Goal: Task Accomplishment & Management: Manage account settings

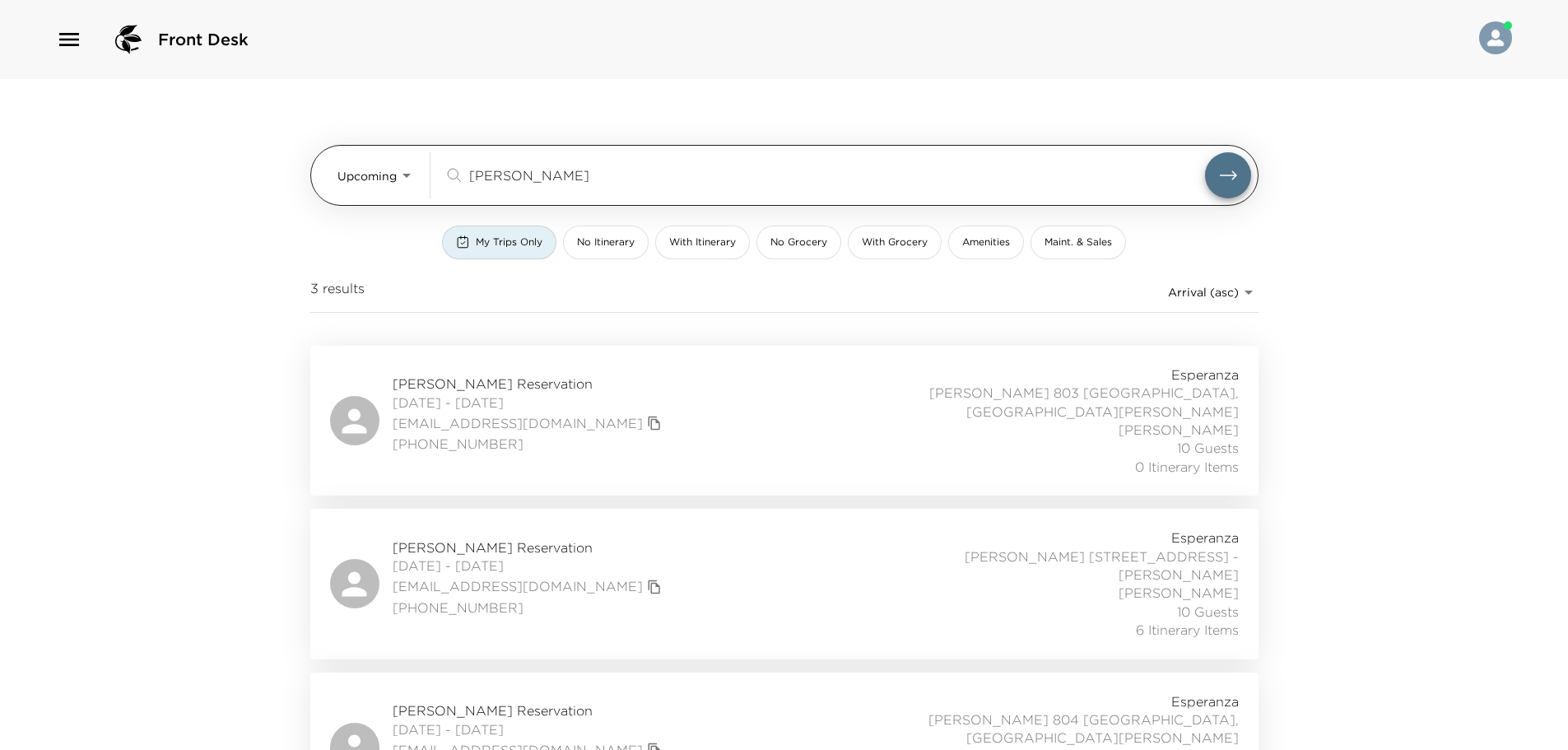
click at [412, 166] on div "Upcoming Upcoming [PERSON_NAME] ​" at bounding box center [794, 175] width 914 height 46
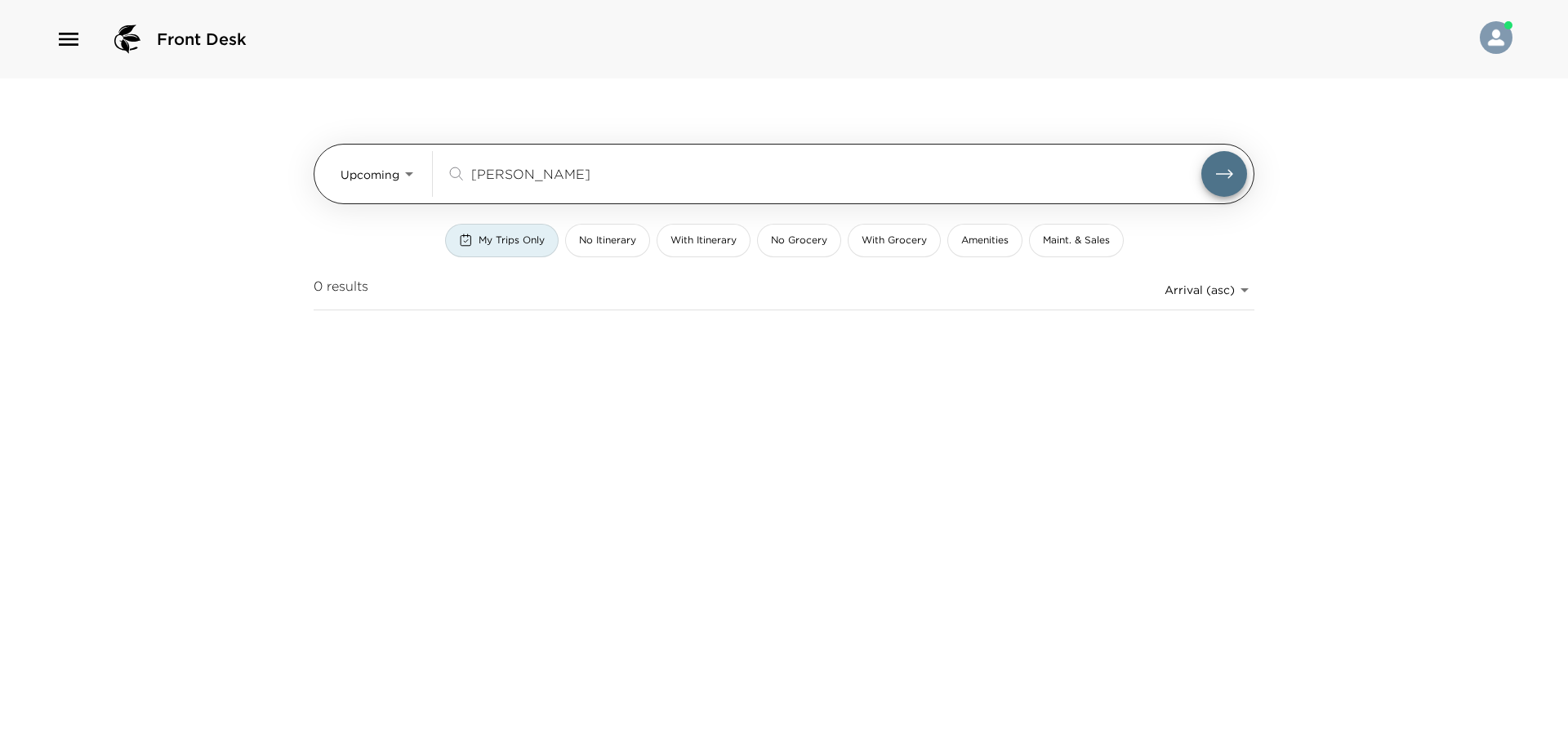
drag, startPoint x: 522, startPoint y: 174, endPoint x: 382, endPoint y: 172, distance: 140.0
click at [382, 172] on div "Upcoming Upcoming Rieger ​" at bounding box center [794, 173] width 906 height 46
paste input "Sapieha"
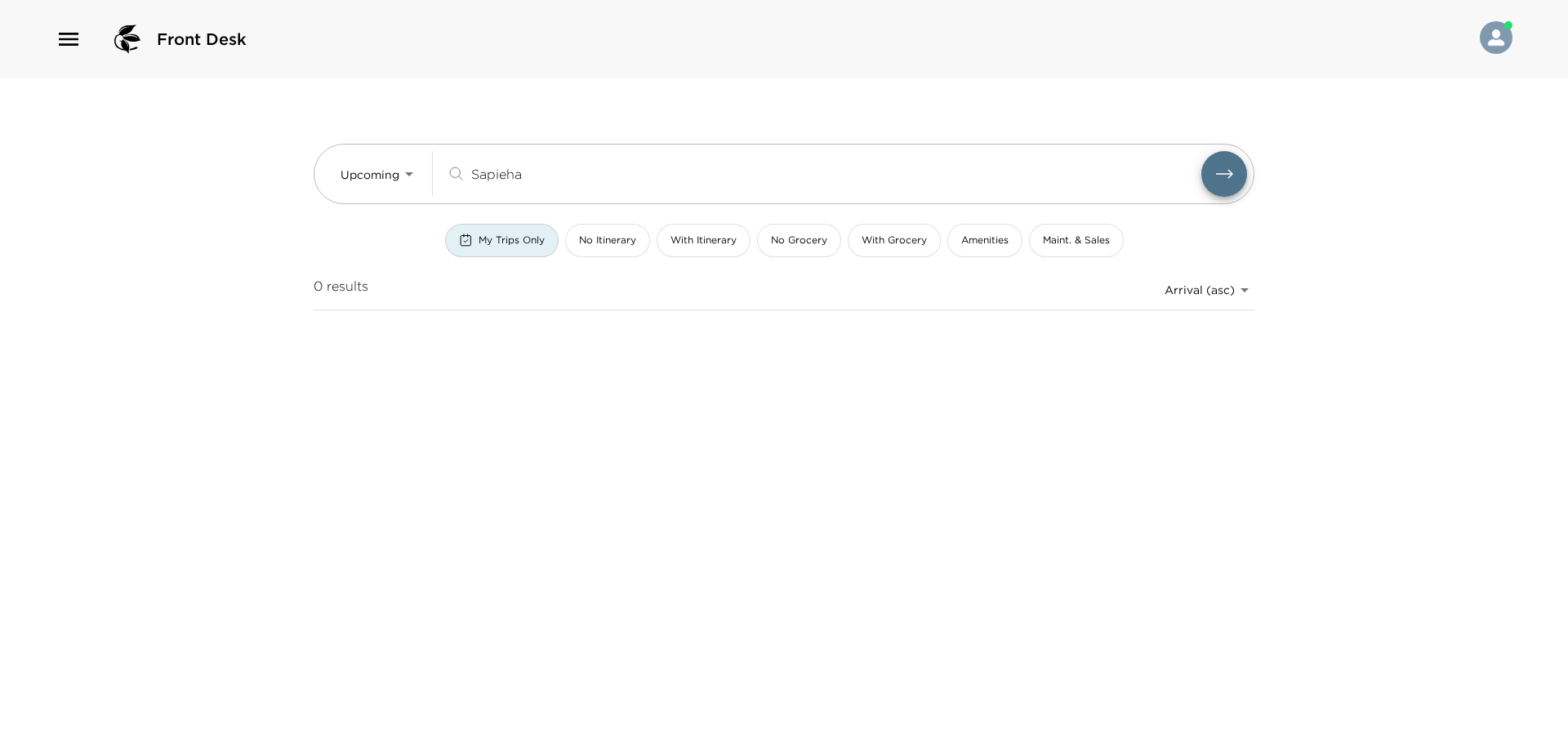
type input "Sapieha"
click at [1201, 151] on button "submit" at bounding box center [1224, 173] width 46 height 46
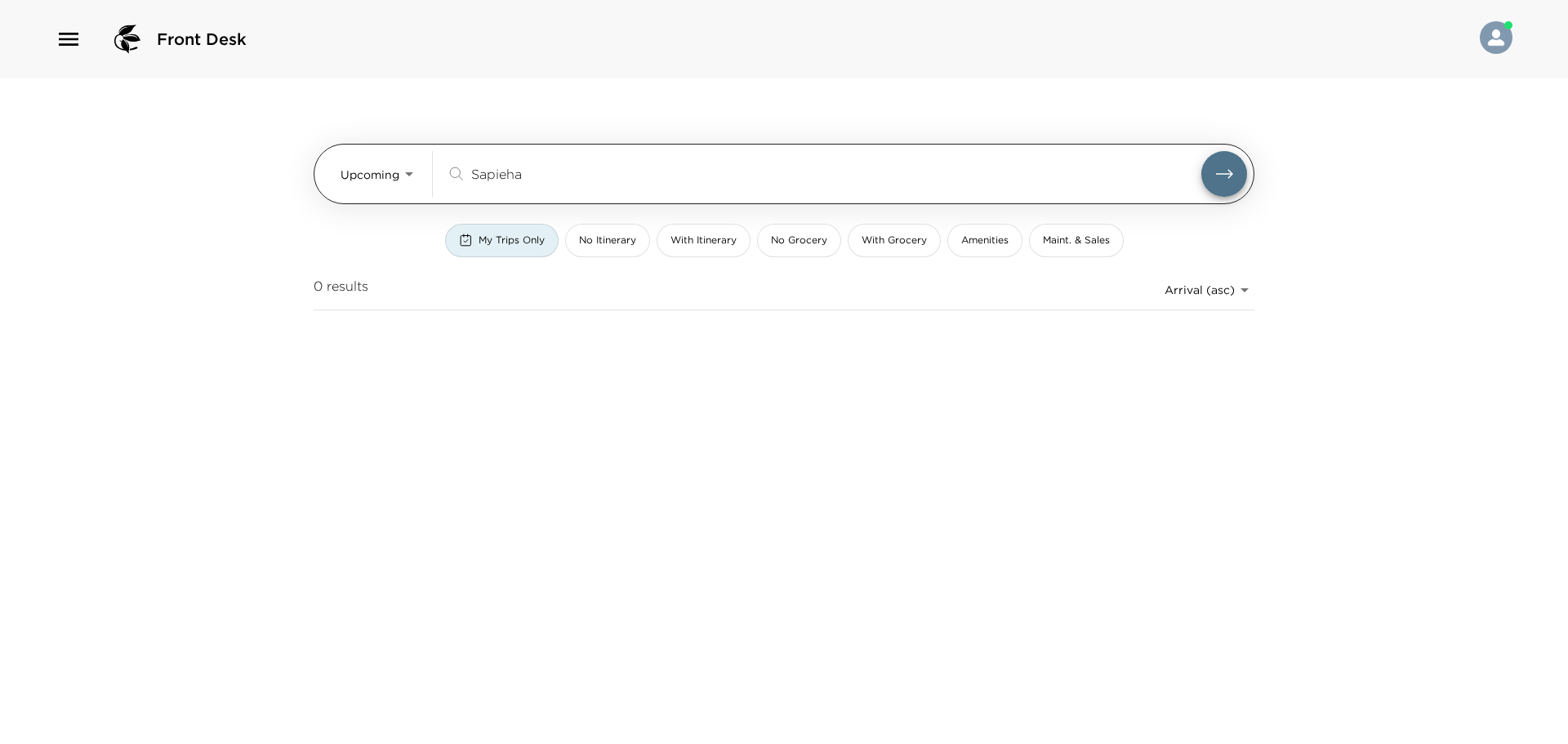
drag, startPoint x: 615, startPoint y: 163, endPoint x: 400, endPoint y: 200, distance: 218.2
click at [352, 191] on div "Upcoming Upcoming Sapieha ​" at bounding box center [794, 173] width 906 height 46
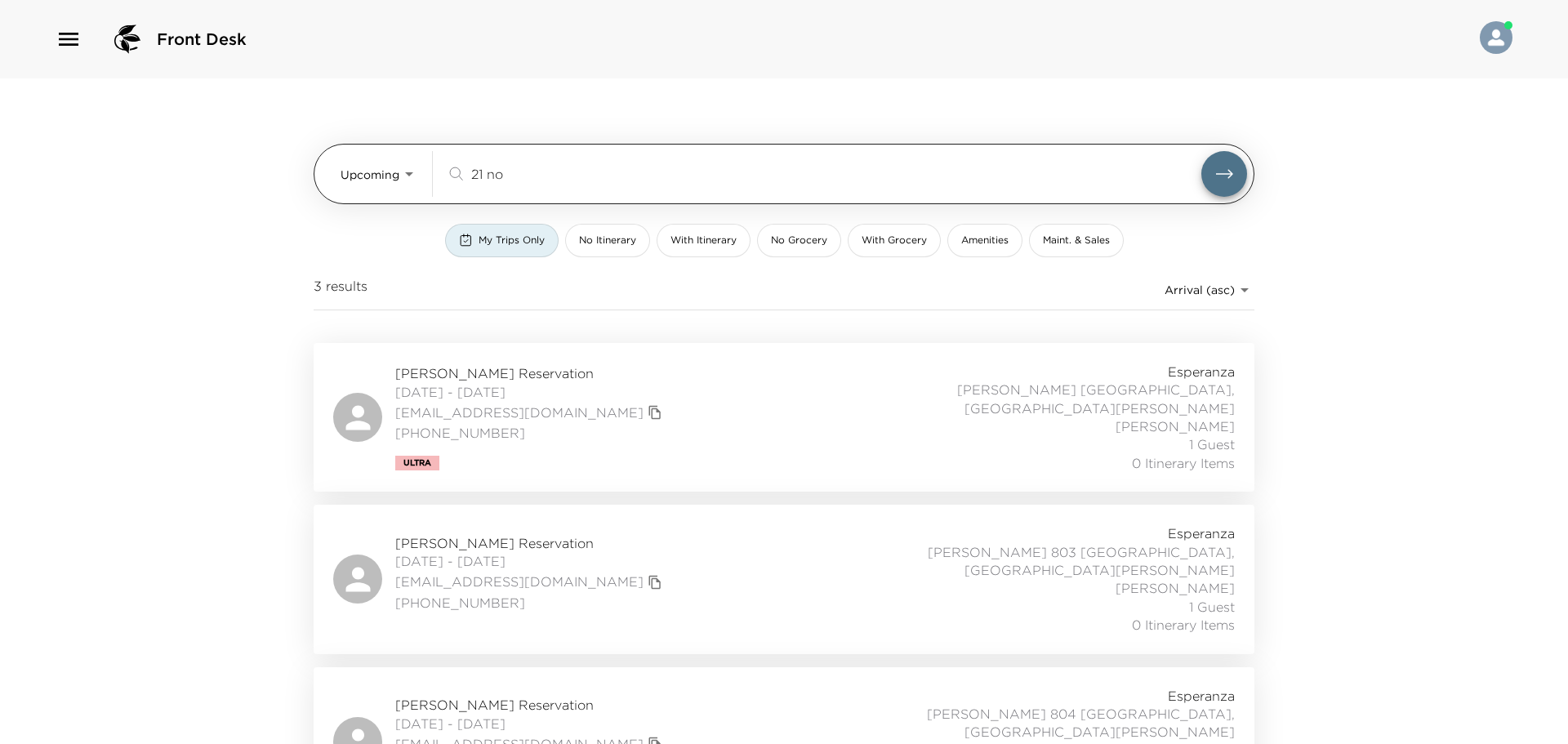
type input "21 nov"
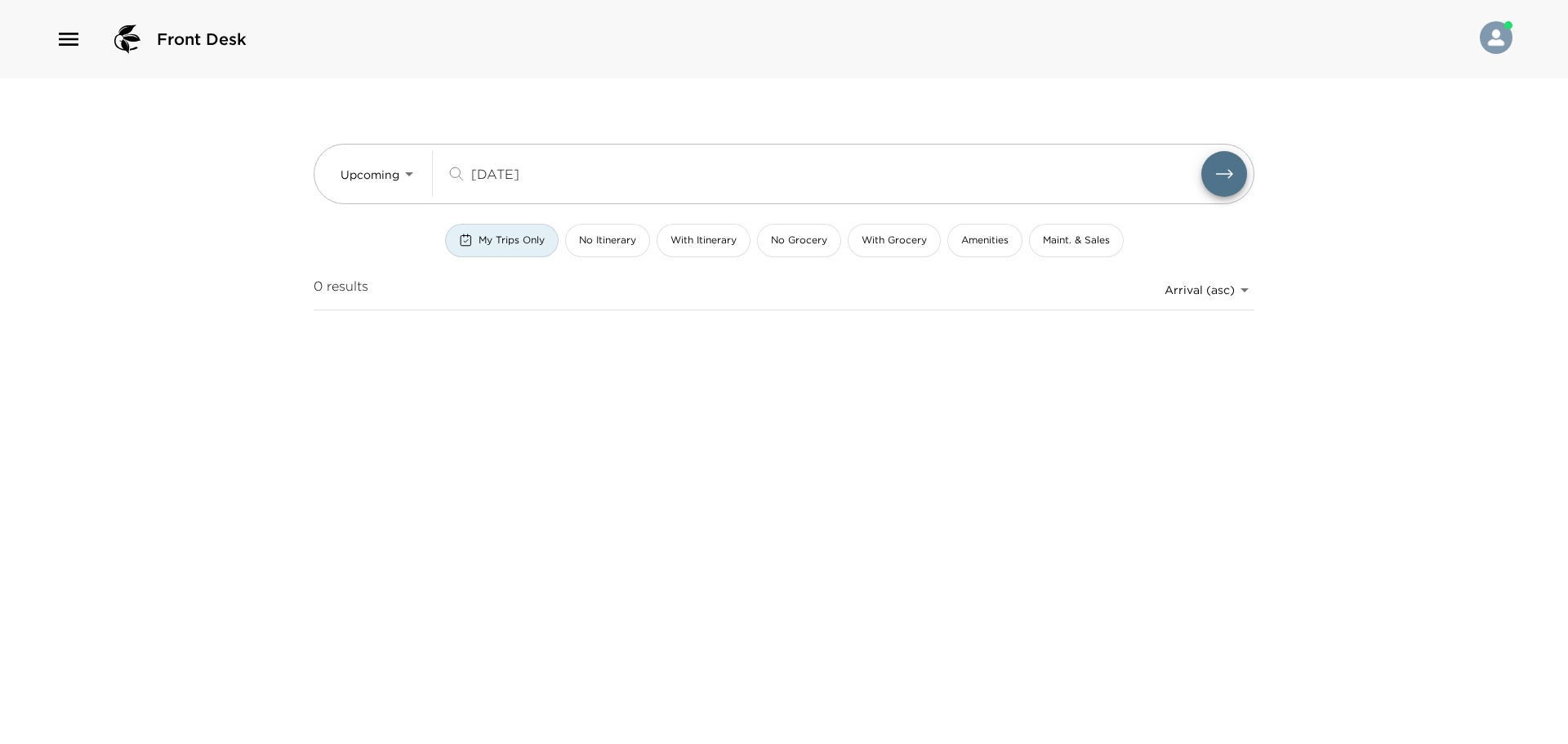
drag, startPoint x: 607, startPoint y: 179, endPoint x: 24, endPoint y: 77, distance: 591.9
click at [78, 115] on div "Front Desk Upcoming Upcoming 21 nov ​ My Trips Only No Itinerary With Itinerary…" at bounding box center [784, 372] width 1568 height 744
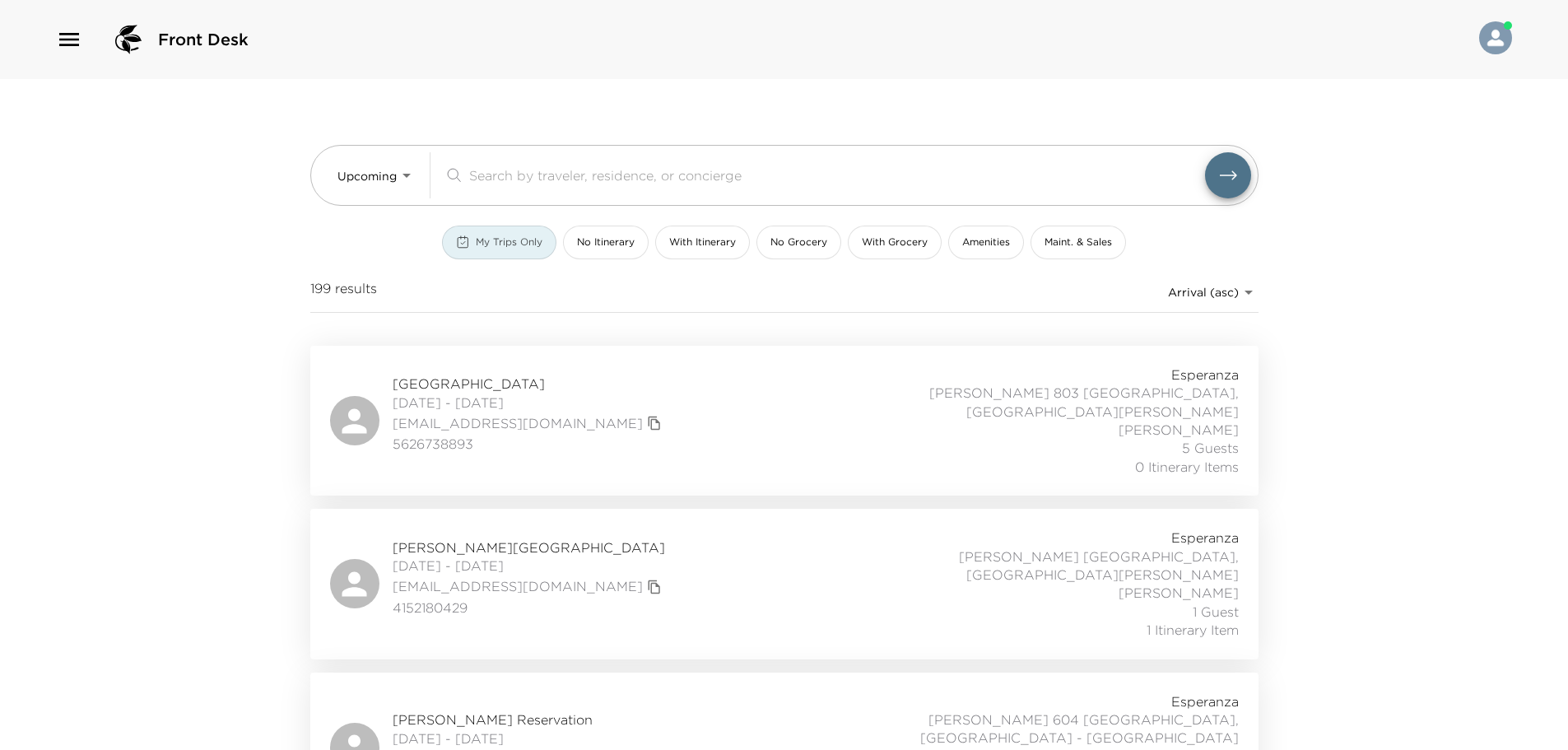
click at [502, 240] on span "My Trips Only" at bounding box center [508, 242] width 66 height 14
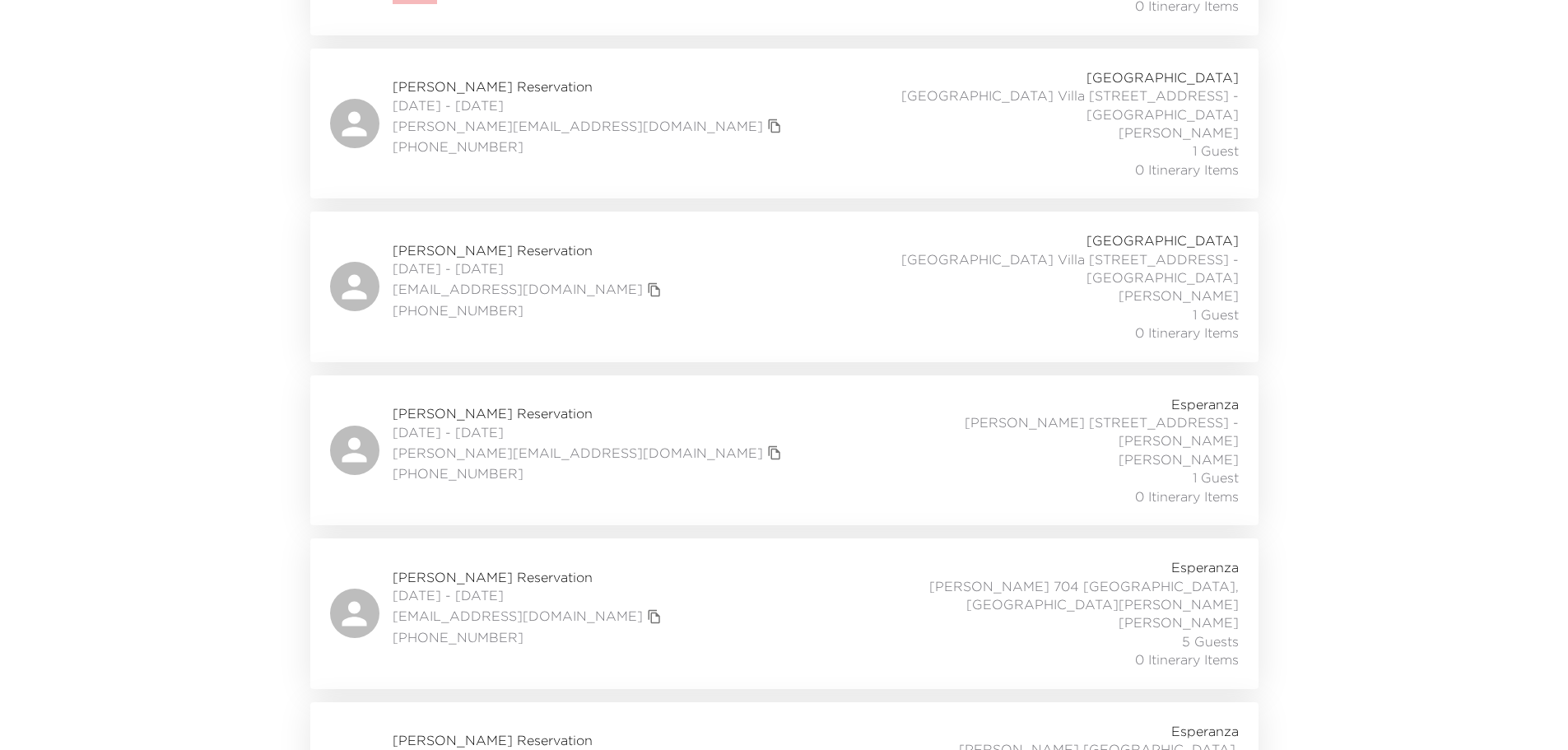
scroll to position [26967, 0]
type button "my-trips-only"
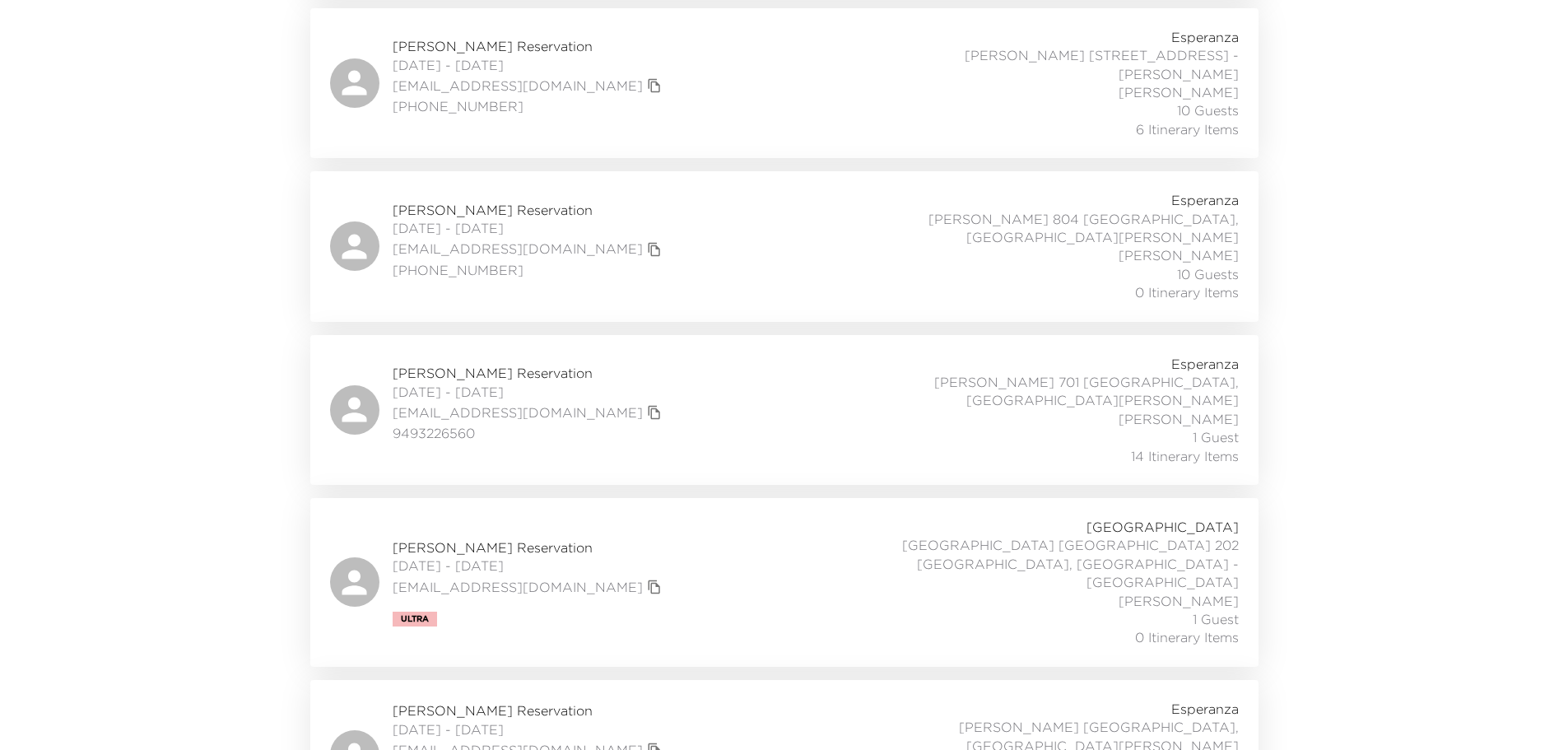
scroll to position [0, 0]
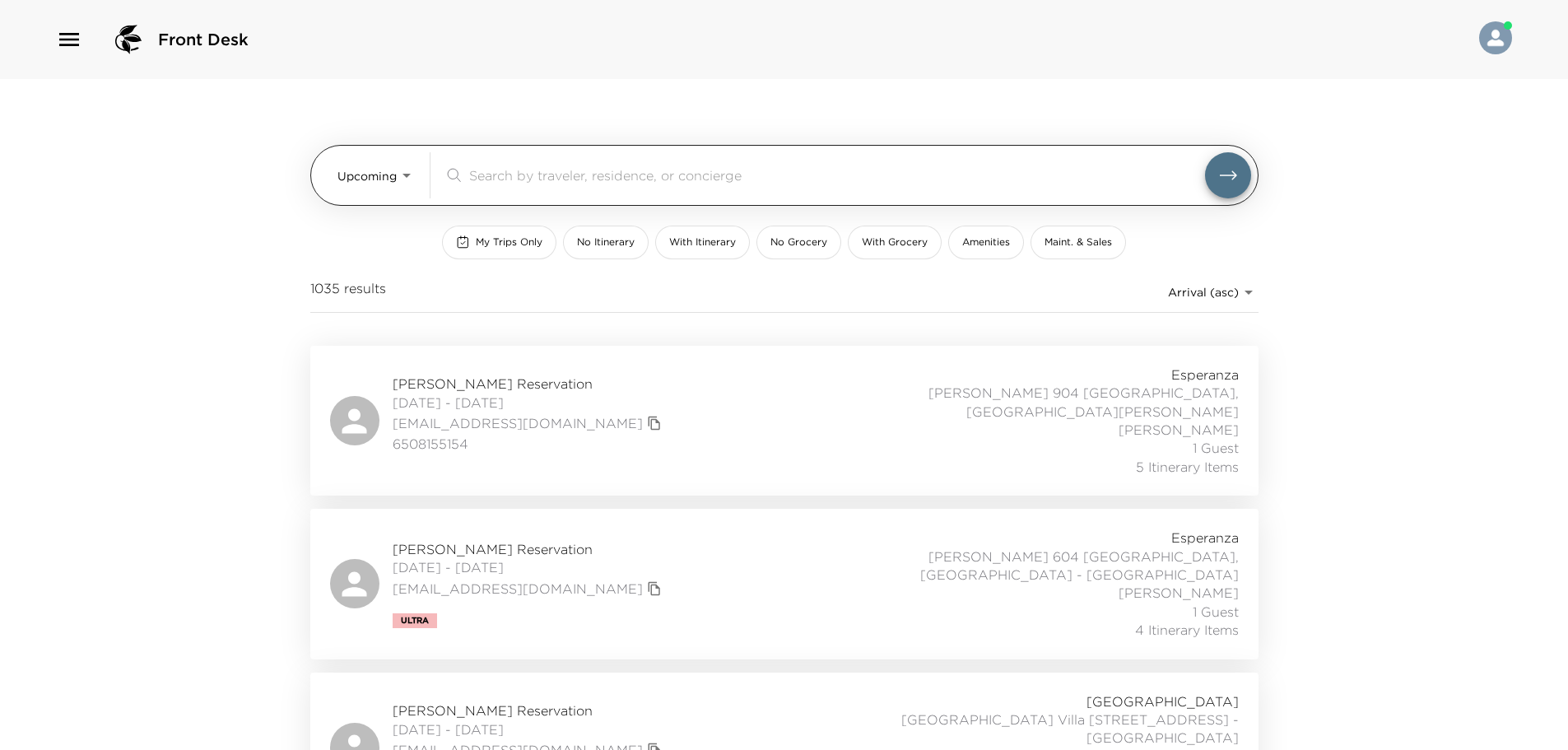
click at [579, 182] on input "search" at bounding box center [837, 175] width 736 height 19
click at [576, 181] on input "presto" at bounding box center [837, 175] width 736 height 19
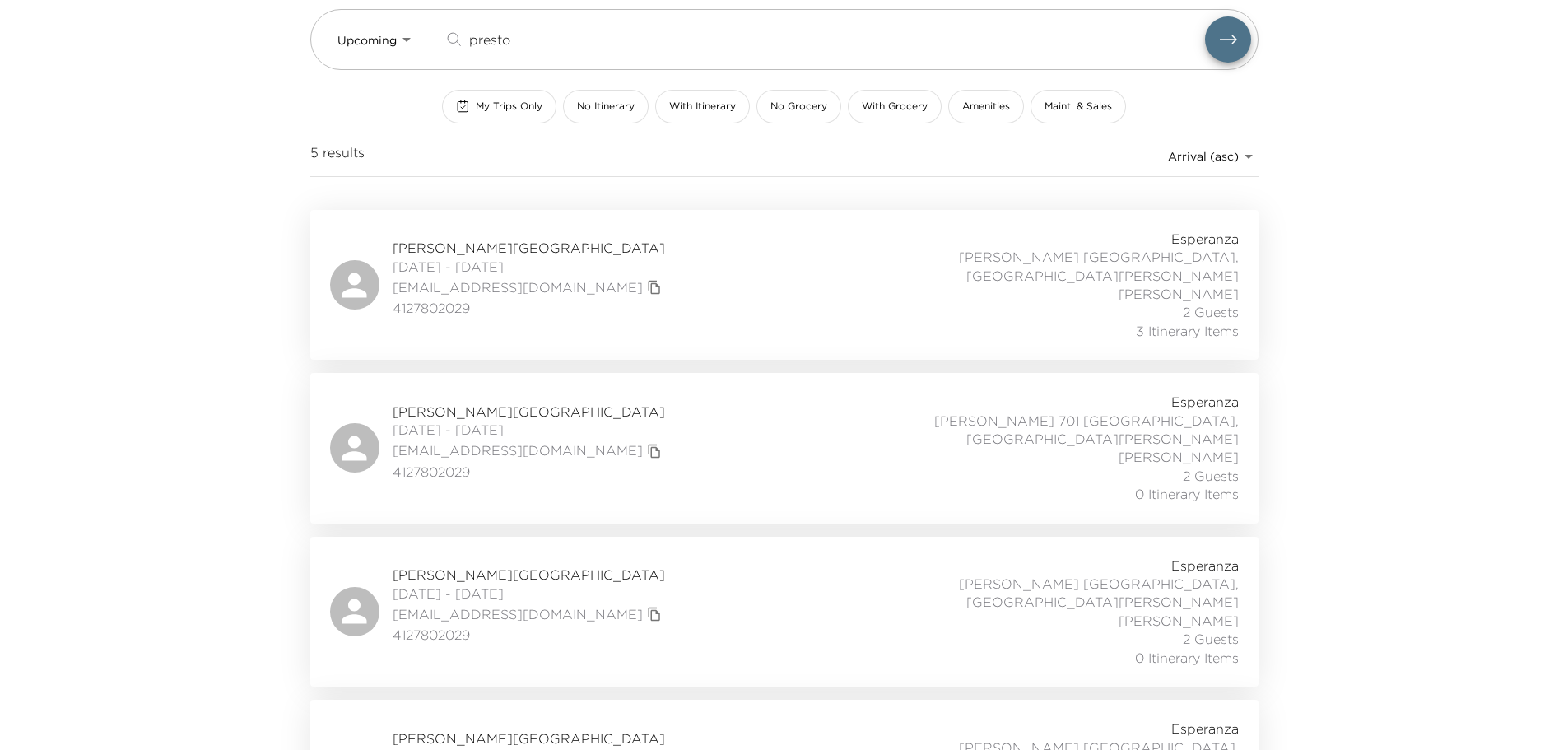
scroll to position [165, 0]
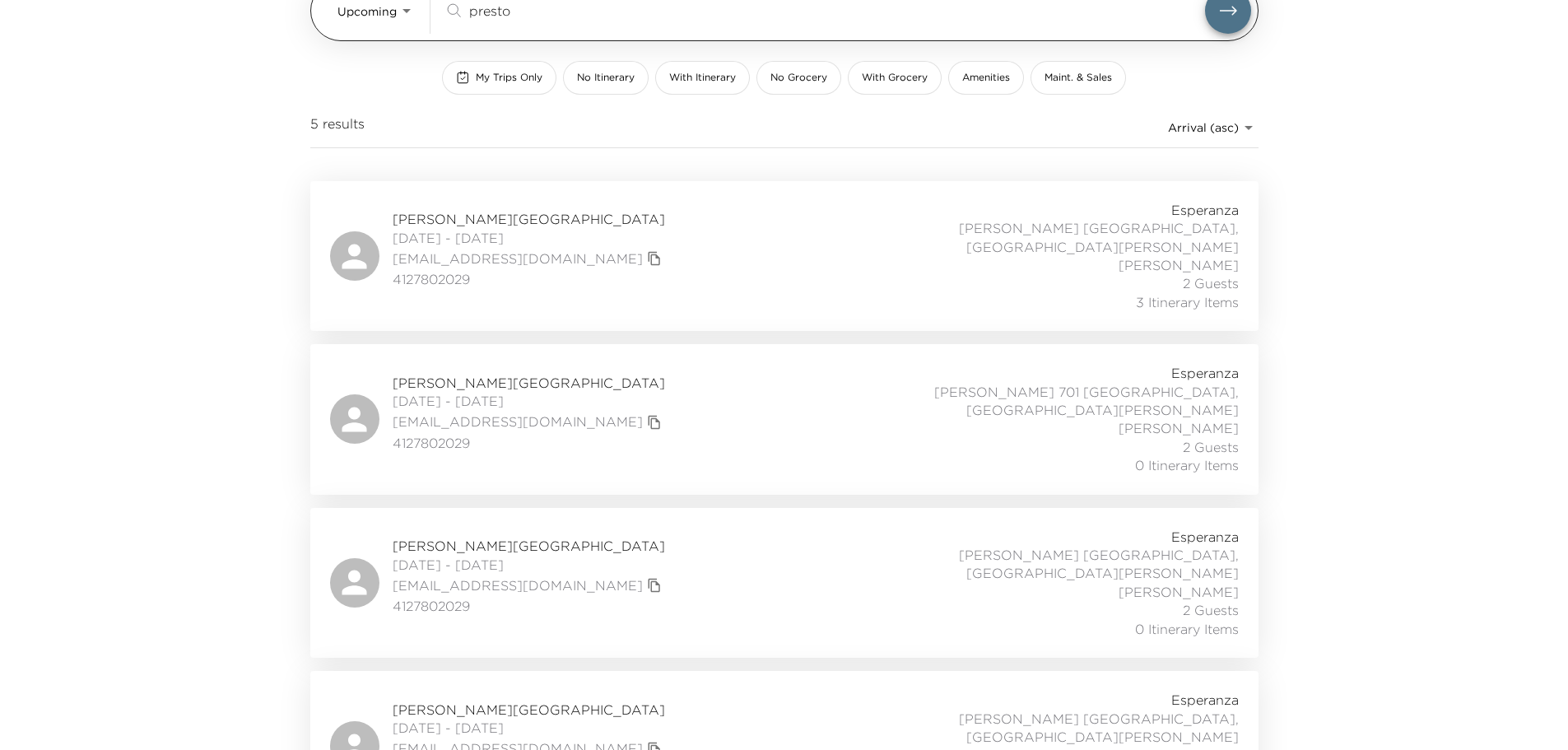
type input "presto"
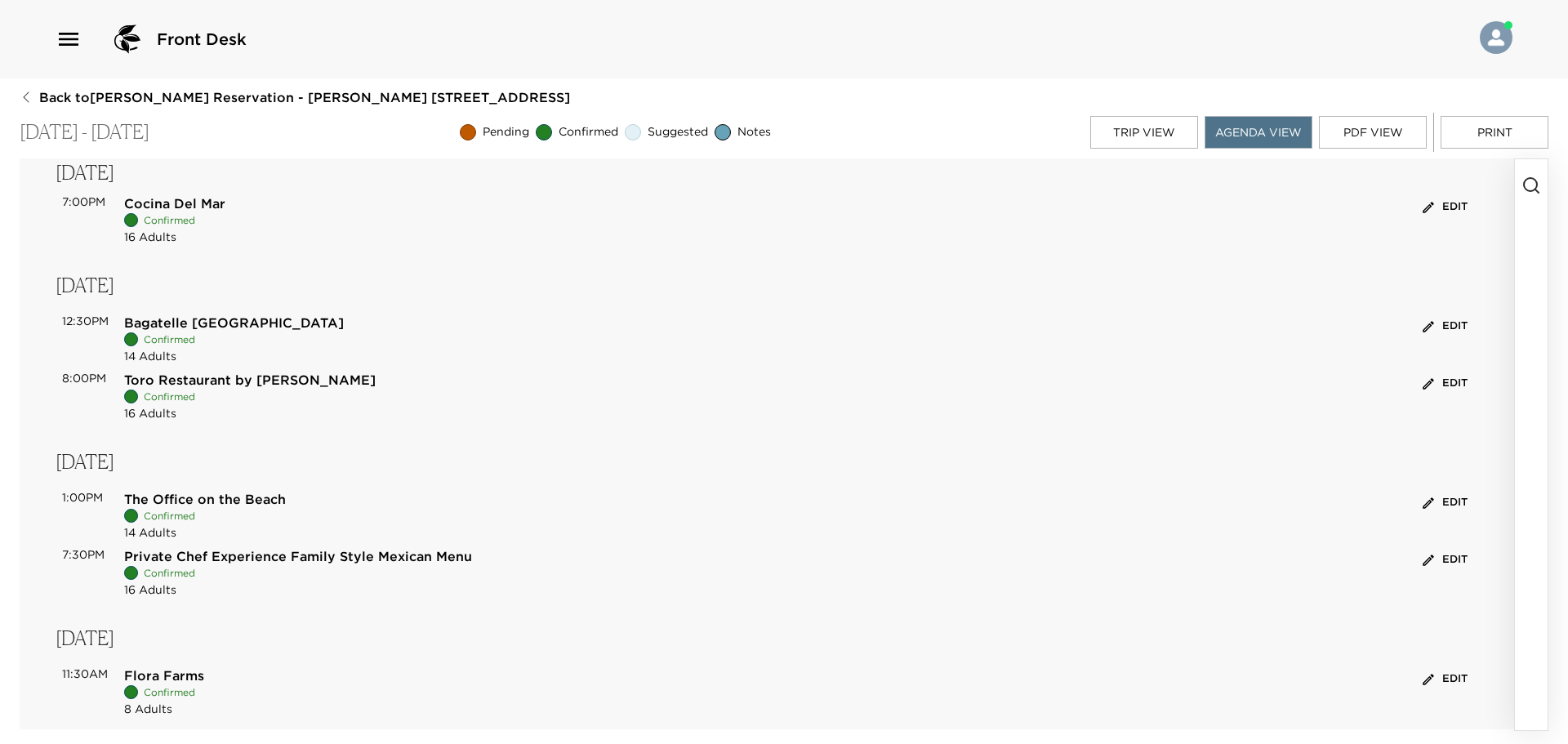
scroll to position [66, 0]
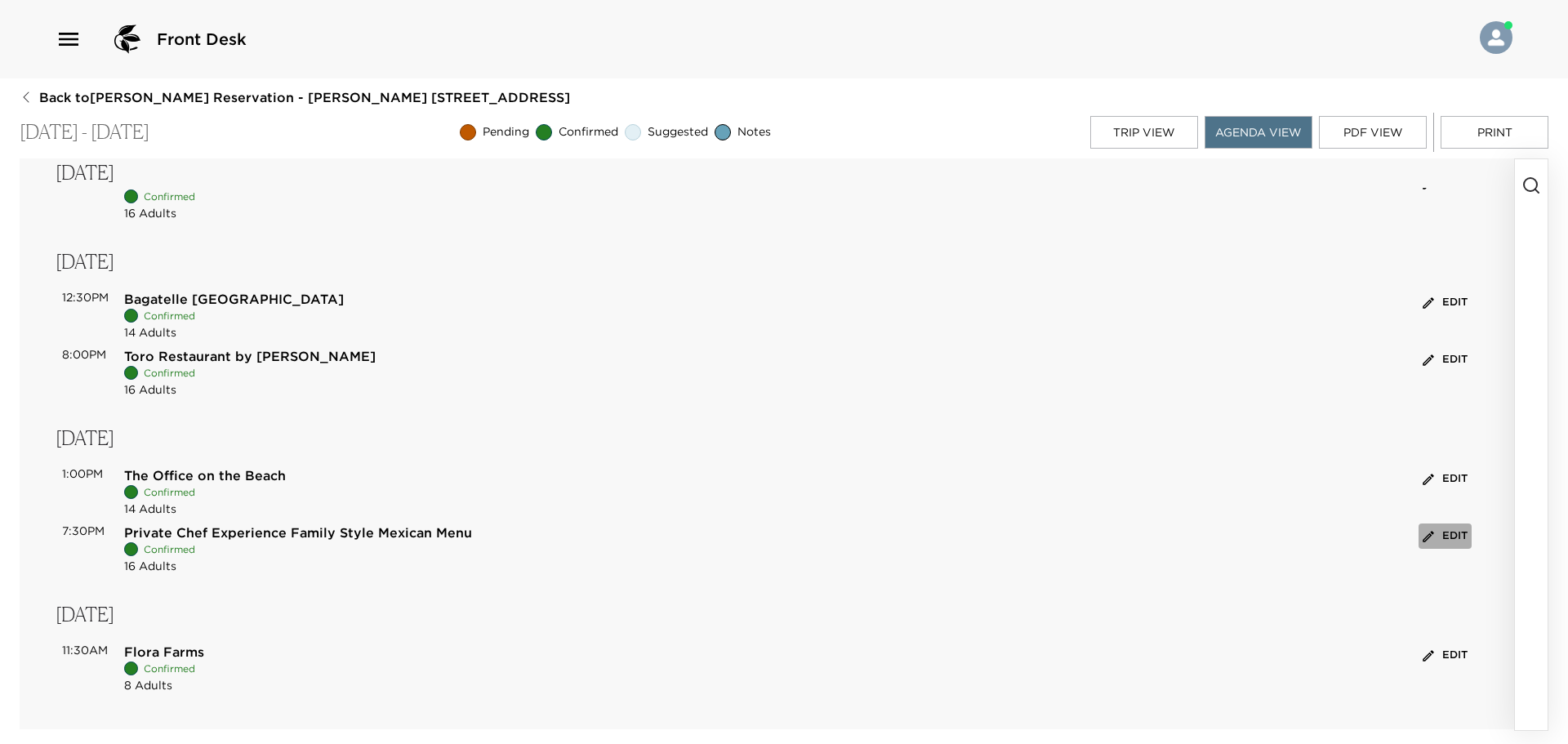
click at [1439, 539] on button "Edit" at bounding box center [1445, 536] width 53 height 25
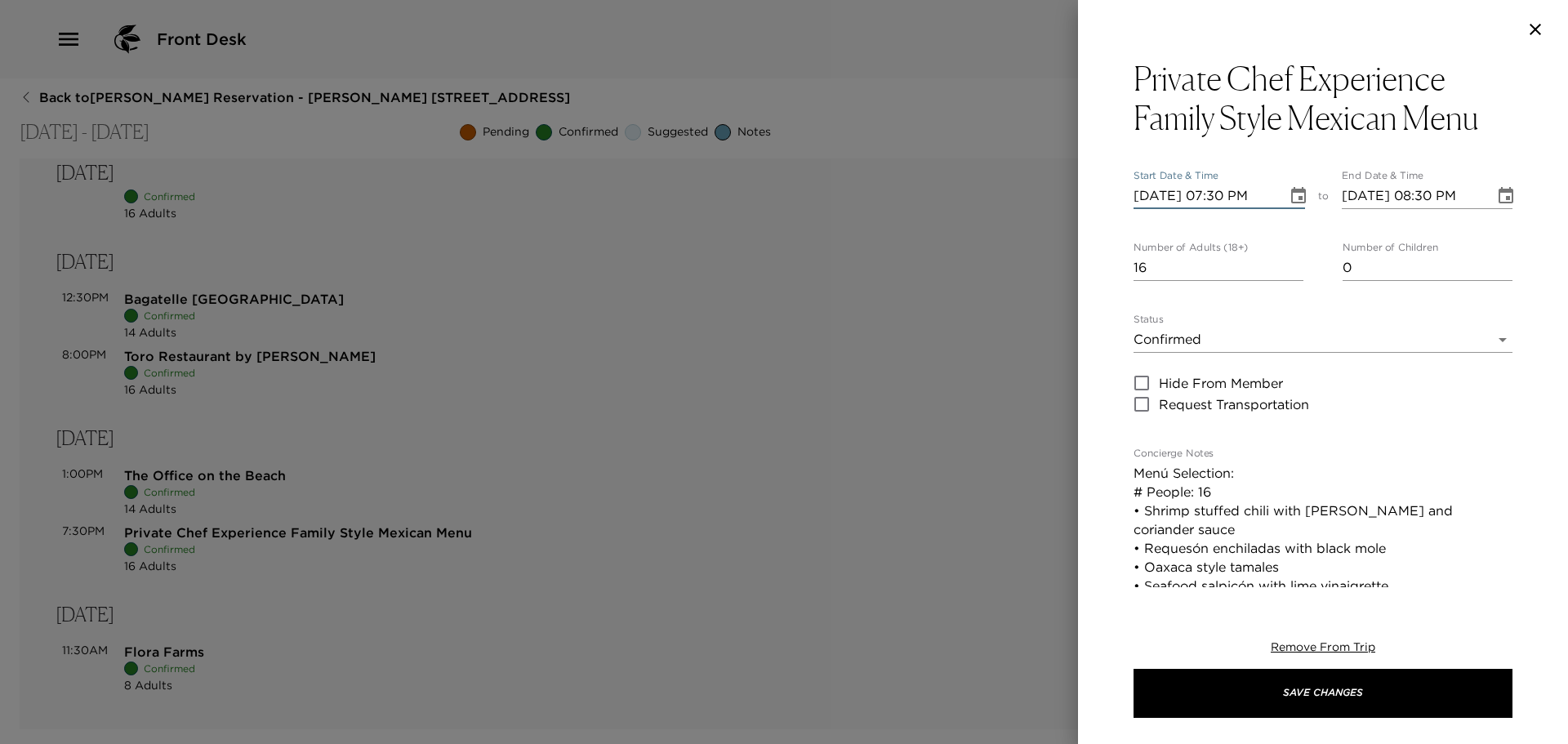
click at [1241, 196] on input "[DATE] 07:30 PM" at bounding box center [1204, 196] width 142 height 26
type input "[DATE] 07:00 PM"
click at [1437, 194] on input "[DATE] 08:30 PM" at bounding box center [1412, 196] width 142 height 26
type input "[DATE] 08:00 PM"
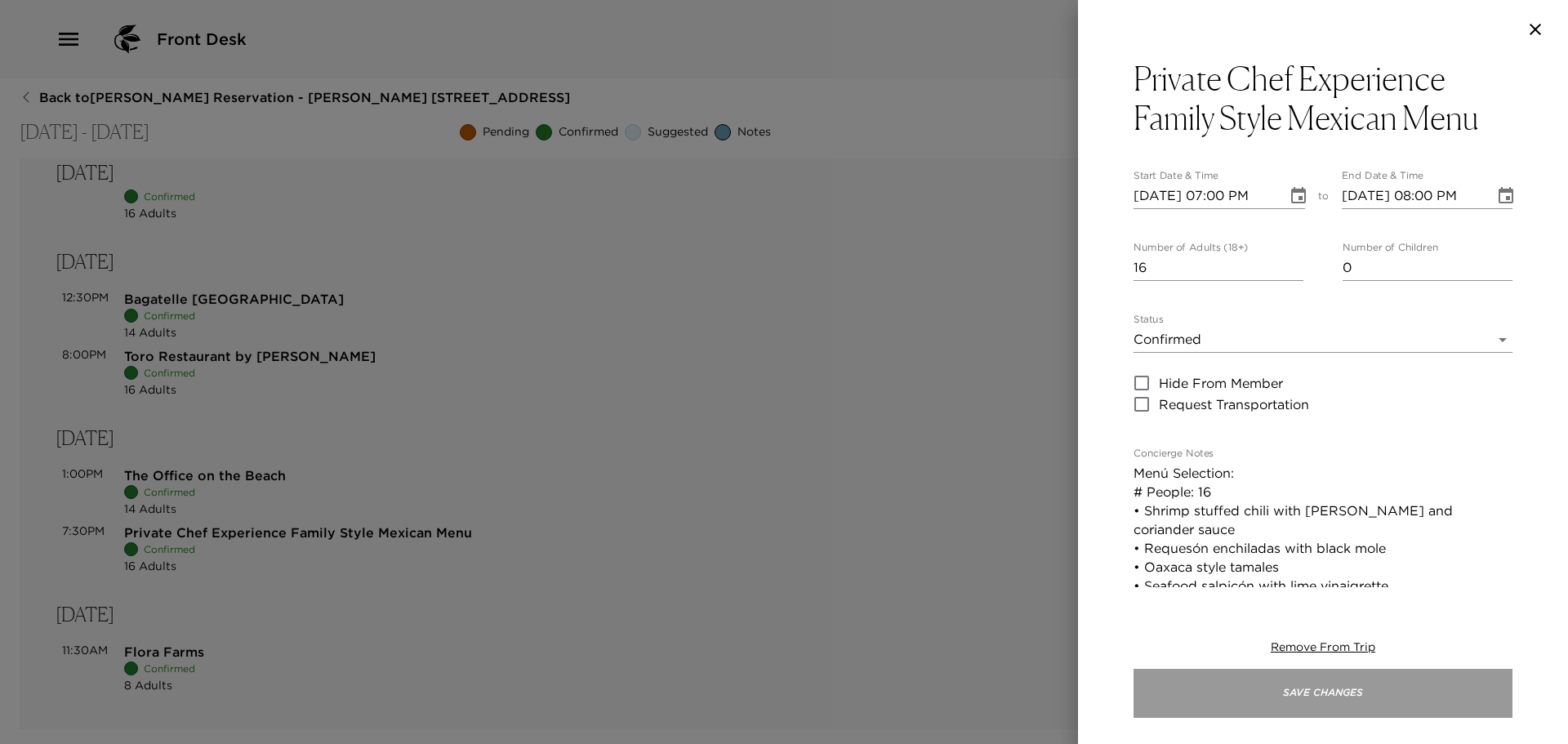
click at [1284, 698] on button "Save Changes" at bounding box center [1322, 693] width 379 height 49
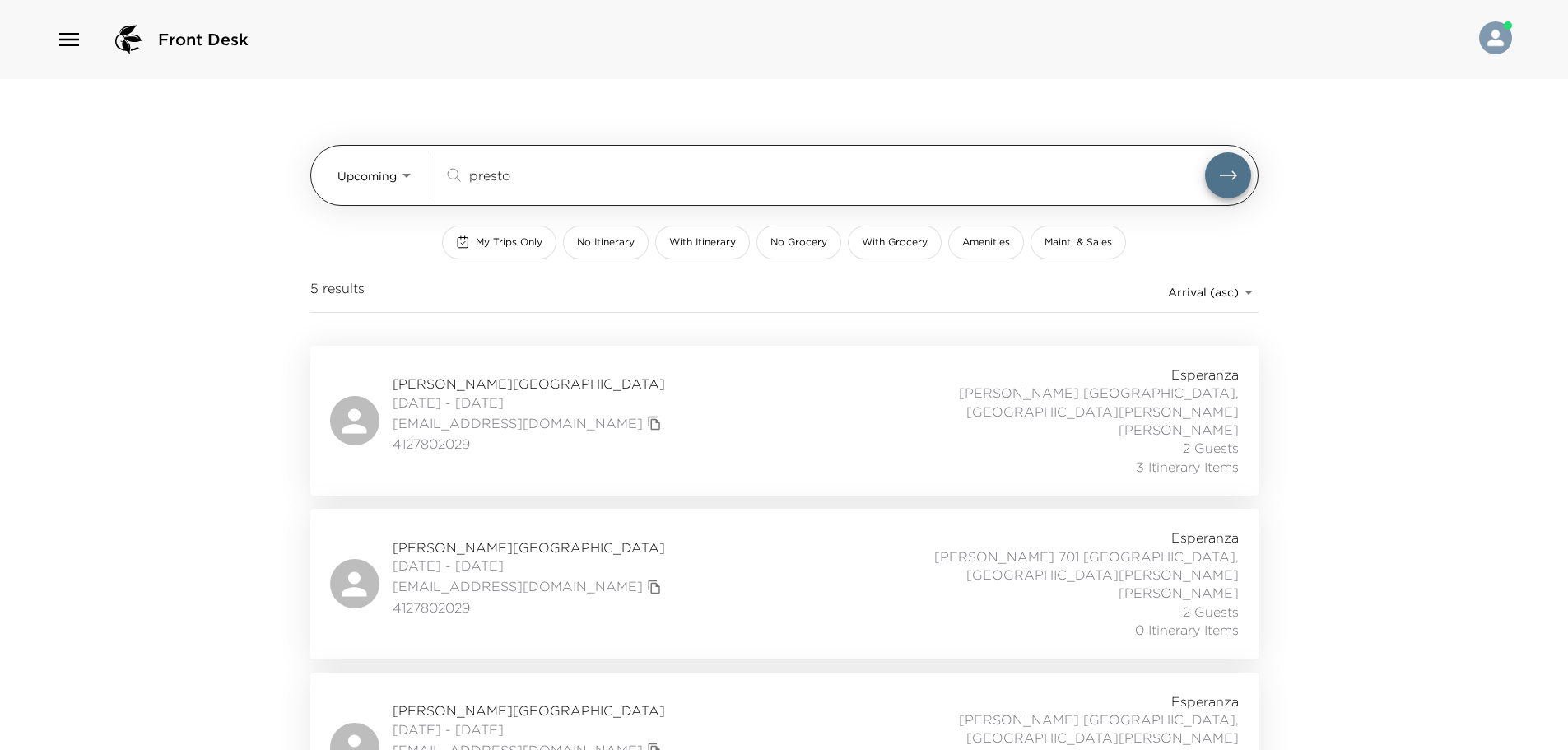
scroll to position [165, 0]
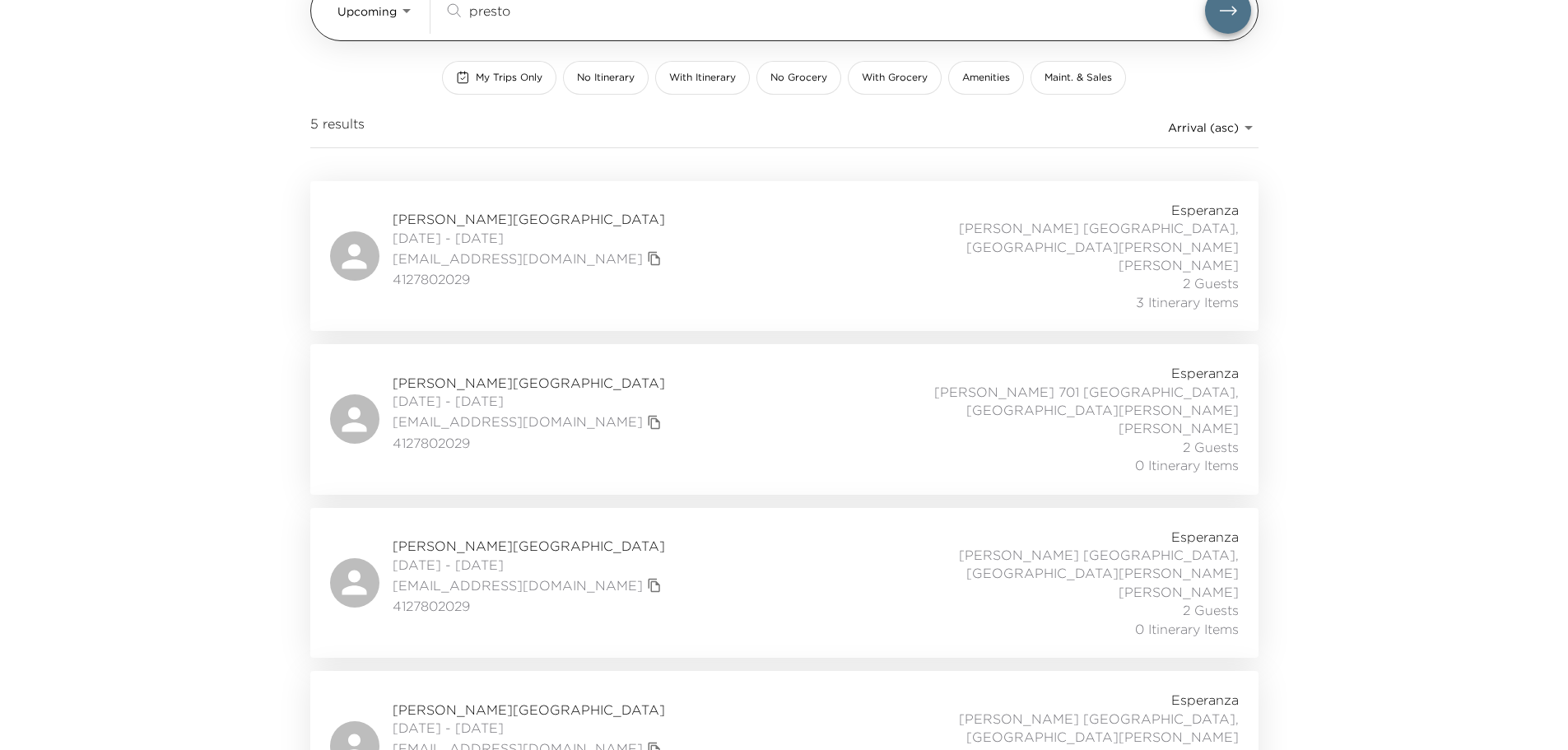
click at [325, 23] on div "Upcoming Upcoming presto ​" at bounding box center [784, 10] width 948 height 61
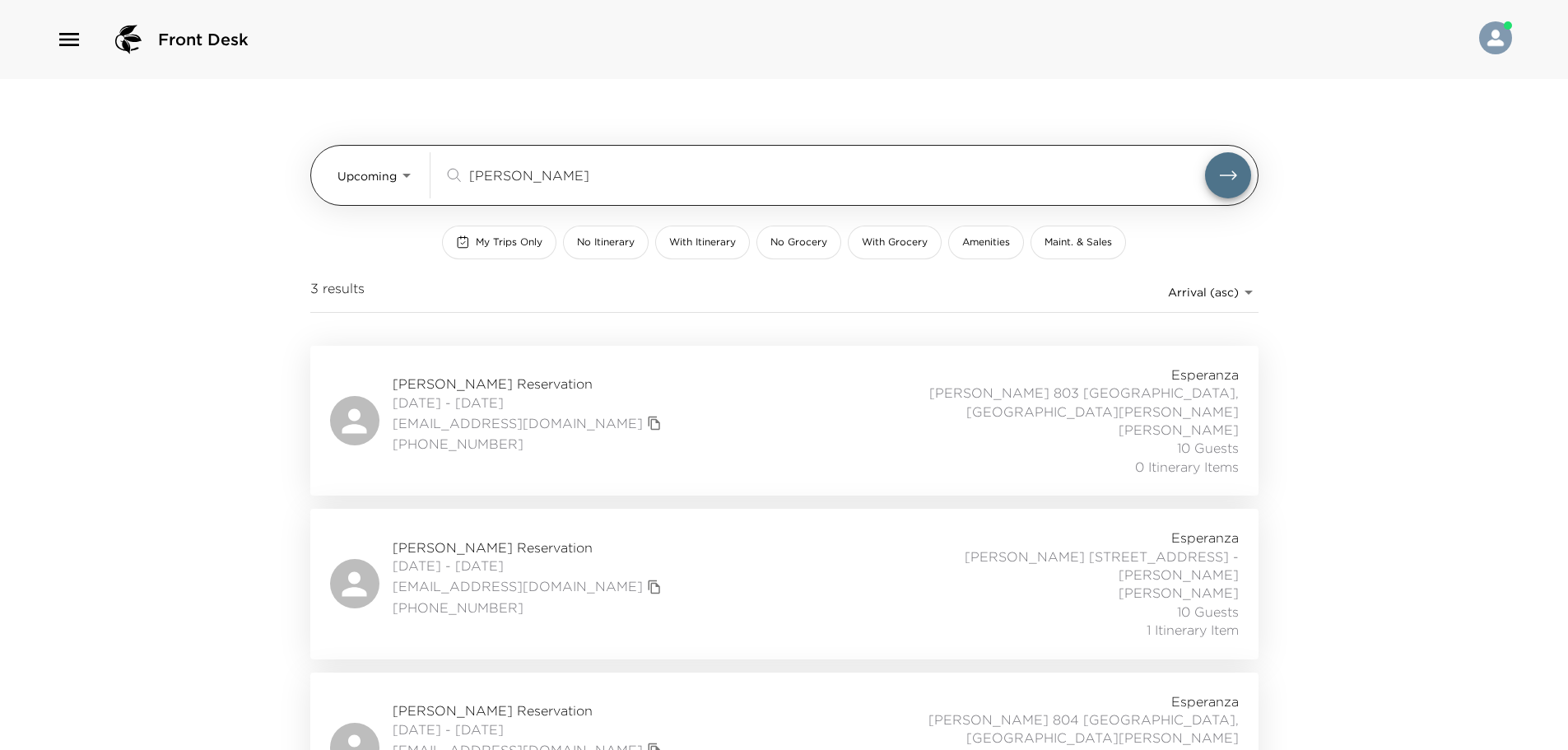
click at [1205, 152] on button "submit" at bounding box center [1228, 175] width 46 height 46
click at [512, 169] on input "chang" at bounding box center [837, 175] width 736 height 19
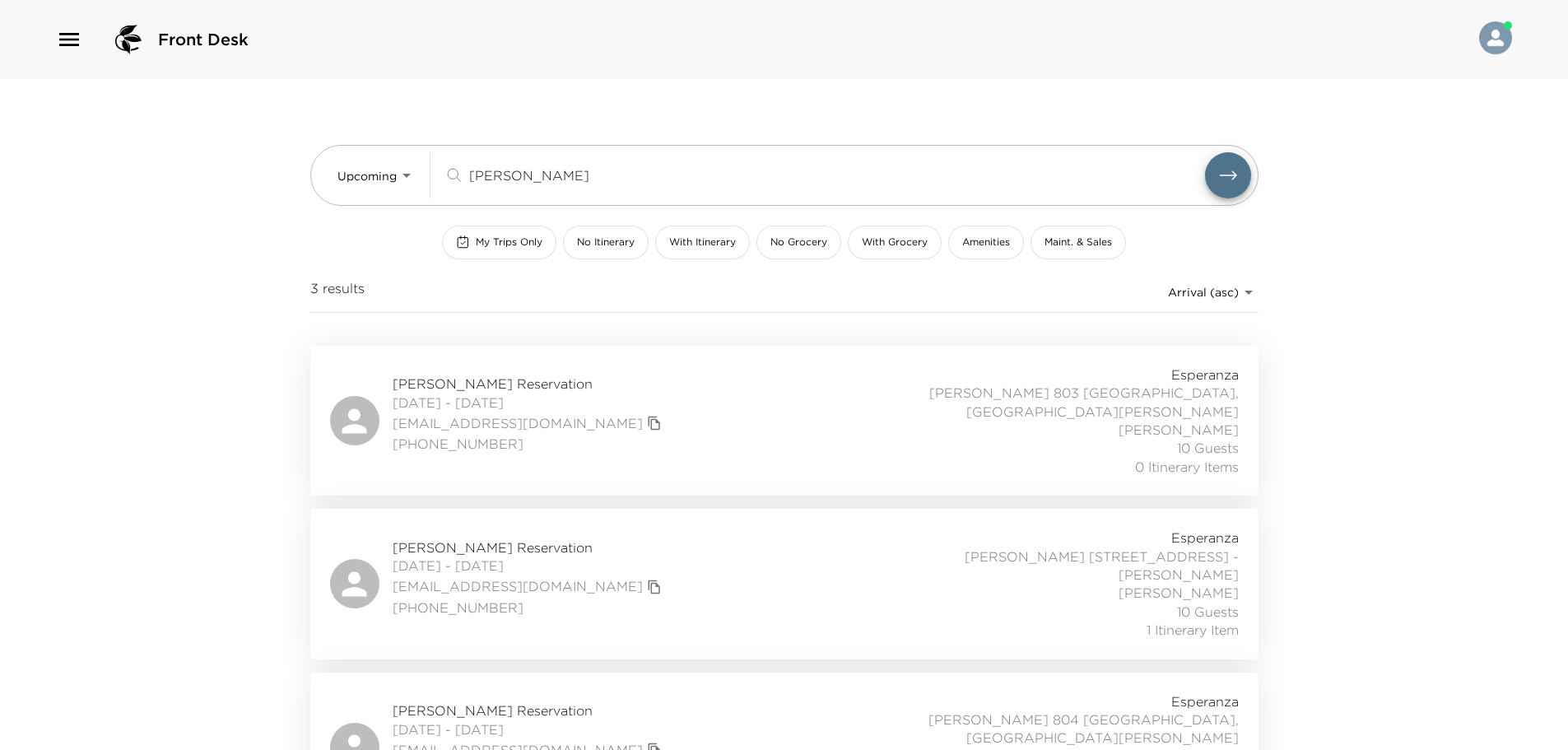
drag, startPoint x: 522, startPoint y: 171, endPoint x: 307, endPoint y: 186, distance: 215.5
click at [307, 186] on div "Upcoming Upcoming chang ​ My Trips Only No Itinerary With Itinerary No Grocery …" at bounding box center [784, 450] width 988 height 743
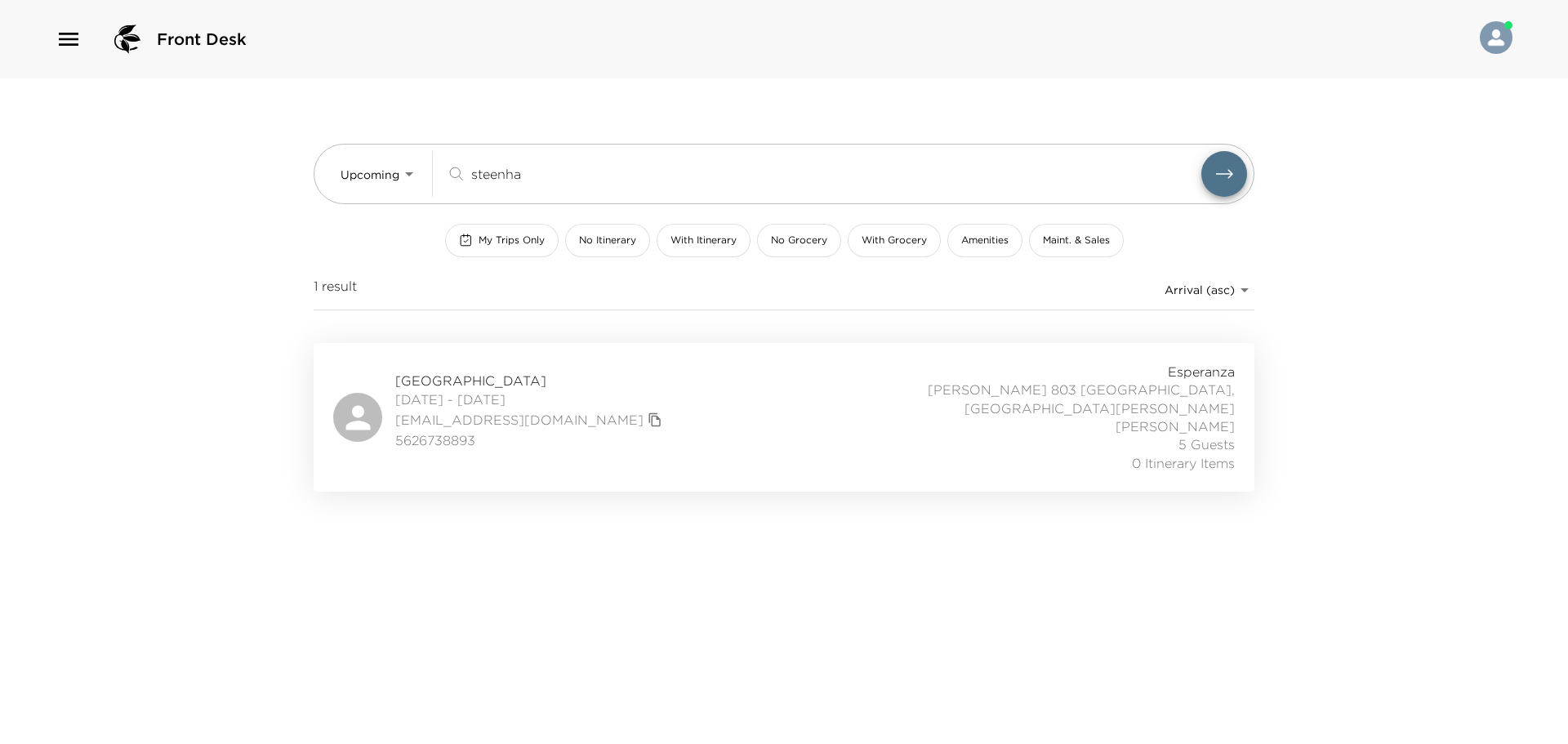
type input "steenha"
